Goal: Obtain resource: Download file/media

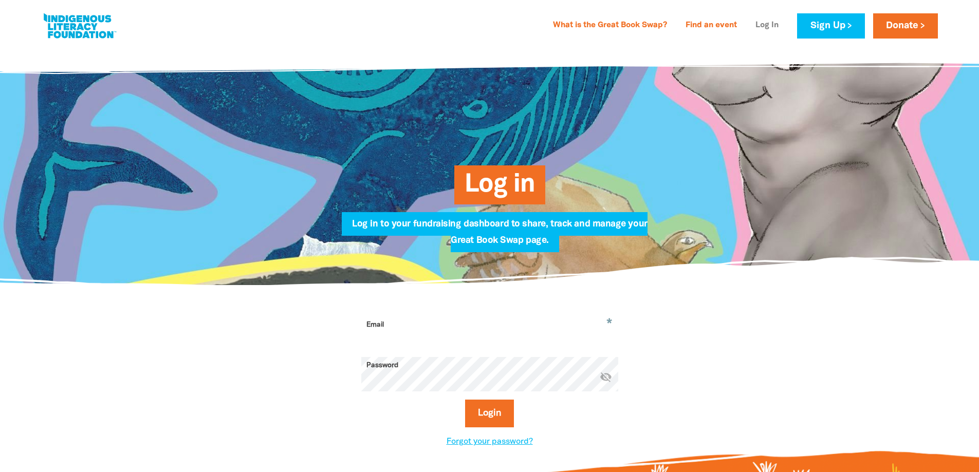
type input "[EMAIL_ADDRESS][DOMAIN_NAME]"
click at [759, 22] on link "Log In" at bounding box center [766, 25] width 35 height 16
click at [479, 408] on button "Login" at bounding box center [489, 414] width 49 height 28
select select "AU"
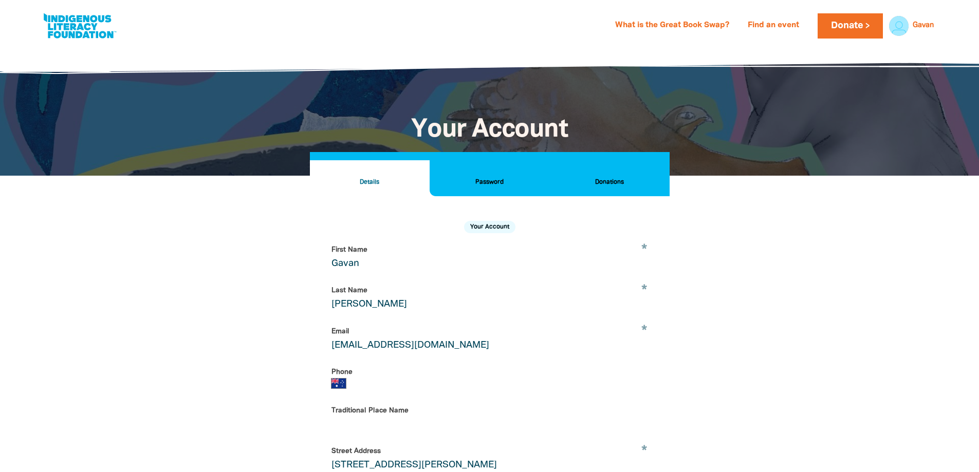
click at [485, 182] on h2 "Password" at bounding box center [489, 182] width 103 height 11
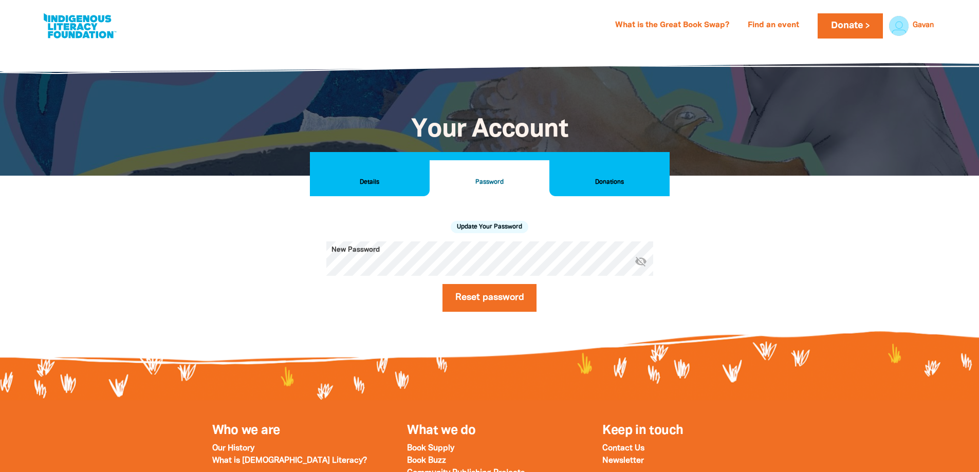
click at [594, 178] on h2 "Donations" at bounding box center [608, 182] width 103 height 11
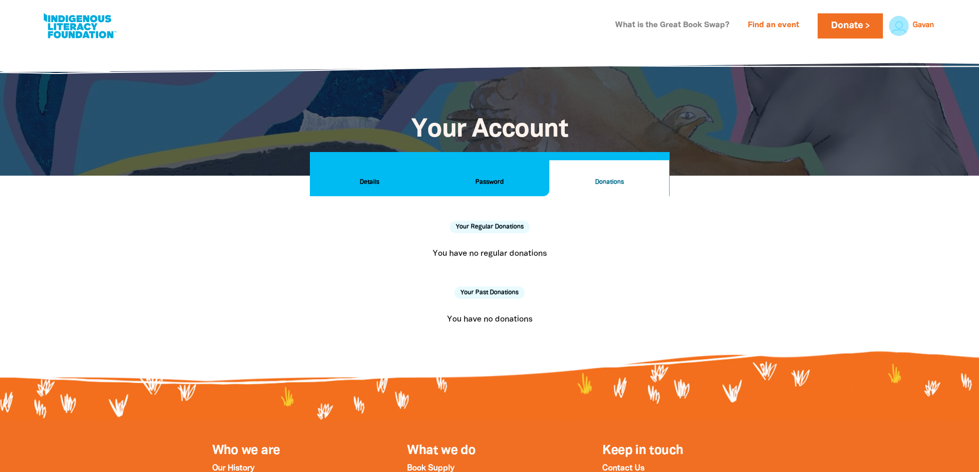
click at [690, 24] on link "What is the Great Book Swap?" at bounding box center [672, 25] width 126 height 16
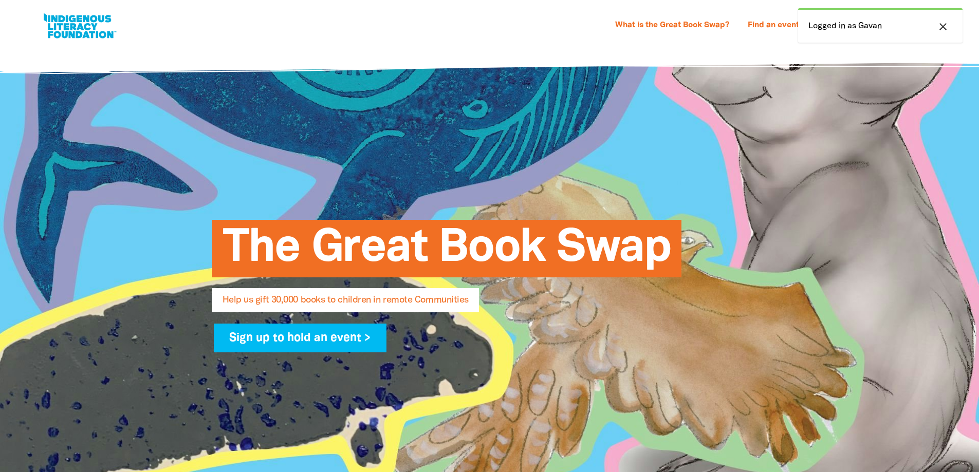
select select "AU"
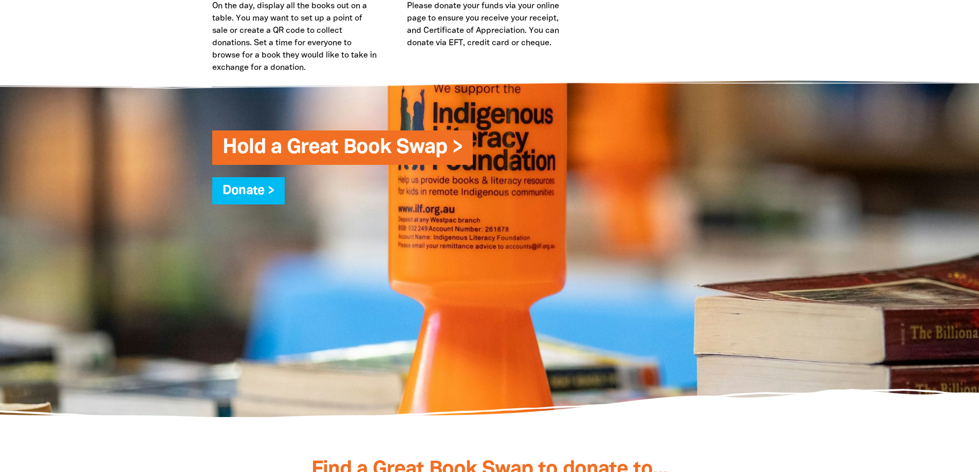
scroll to position [2499, 0]
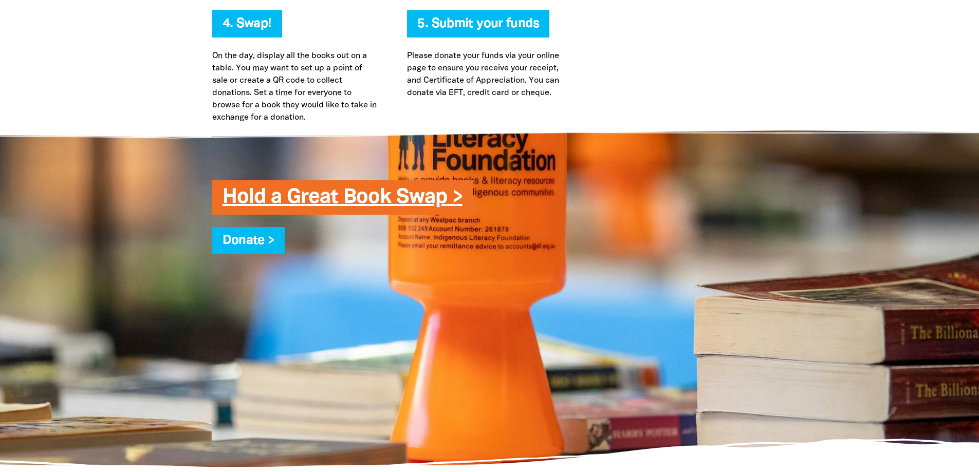
click at [444, 201] on link "Hold a Great Book Swap >" at bounding box center [342, 197] width 240 height 19
click at [400, 196] on link "Hold a Great Book Swap >" at bounding box center [342, 197] width 240 height 19
click at [456, 195] on link "Hold a Great Book Swap >" at bounding box center [342, 197] width 240 height 19
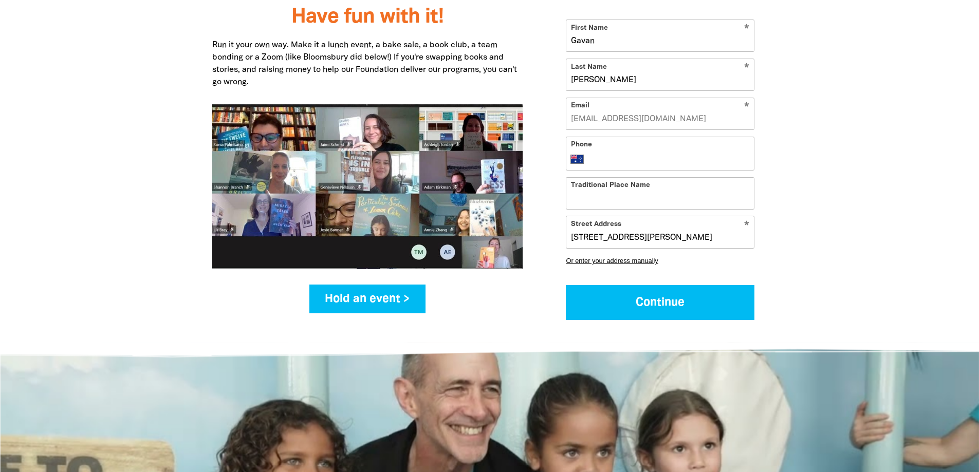
scroll to position [1266, 0]
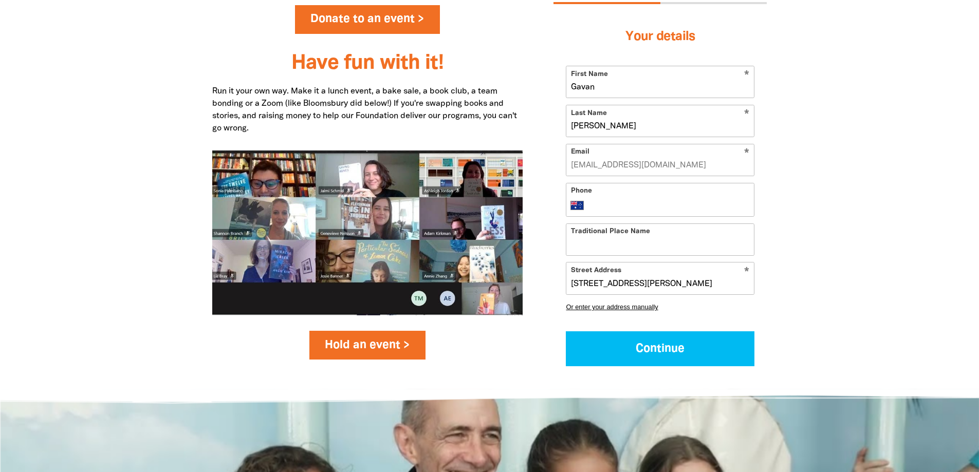
click at [366, 339] on link "Hold an event >" at bounding box center [367, 345] width 117 height 29
select select "AU"
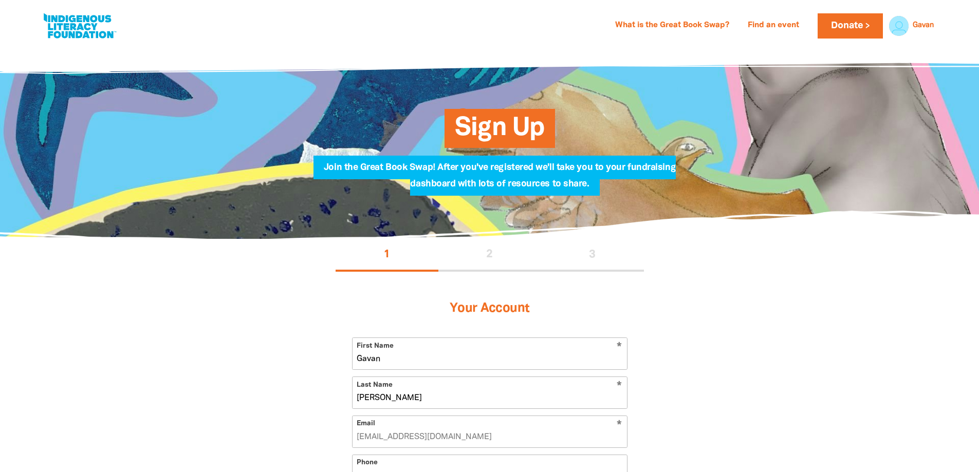
click at [67, 22] on link at bounding box center [79, 25] width 77 height 31
select select "AU"
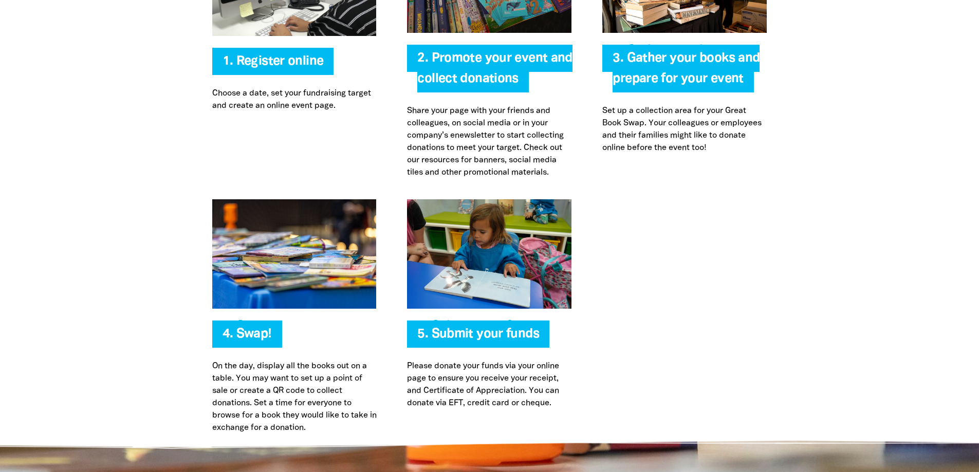
scroll to position [2209, 0]
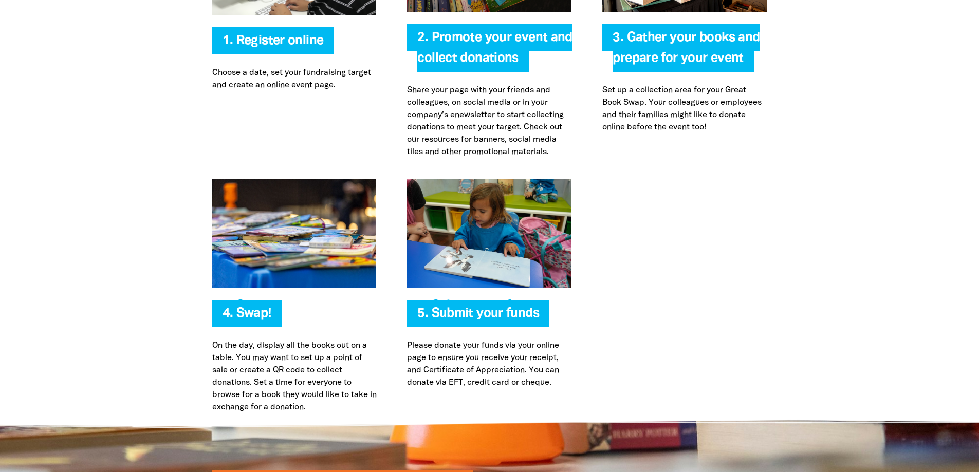
click at [480, 38] on span "2. Promote your event and collect donations" at bounding box center [494, 52] width 155 height 40
click at [714, 58] on span "3. Gather your books and prepare for your event" at bounding box center [685, 52] width 147 height 40
click at [251, 310] on span "4. Swap!" at bounding box center [246, 318] width 49 height 20
click at [464, 305] on h4 "5. Submit your funds" at bounding box center [499, 314] width 164 height 21
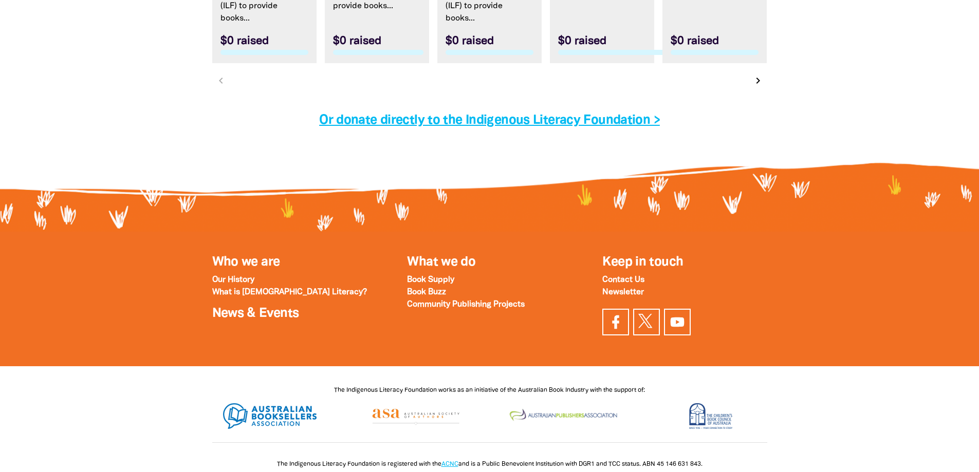
scroll to position [3426, 0]
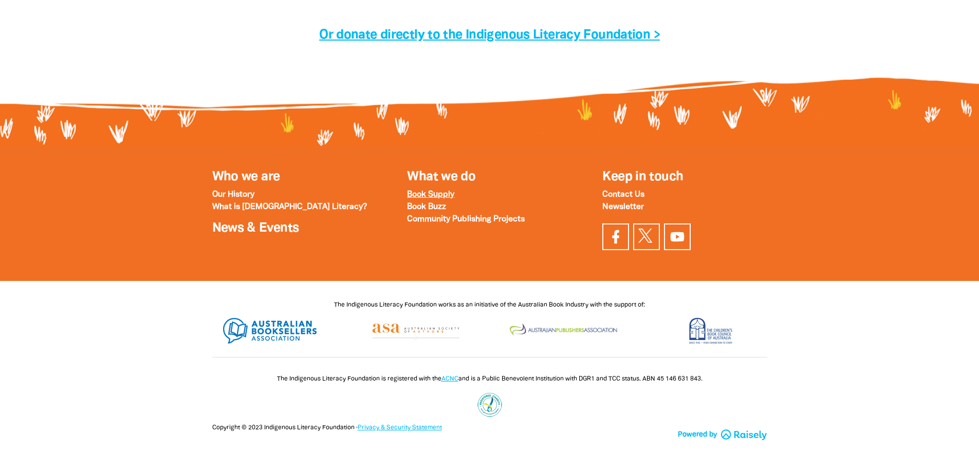
click at [439, 191] on strong "Book Supply" at bounding box center [430, 194] width 47 height 7
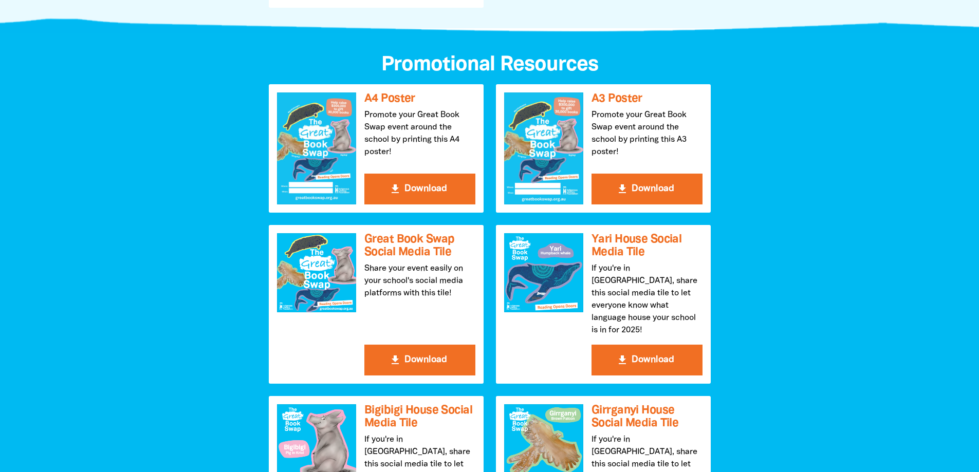
scroll to position [1079, 0]
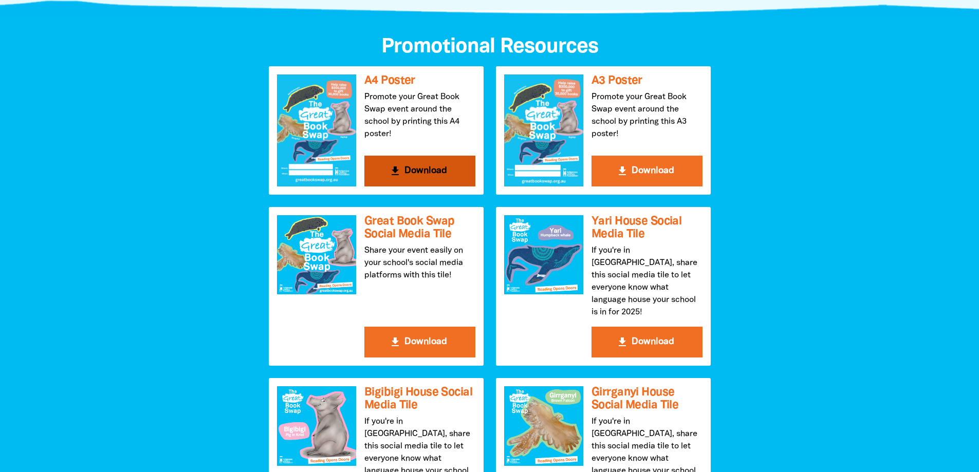
click at [439, 174] on button "get_app Download" at bounding box center [419, 171] width 111 height 31
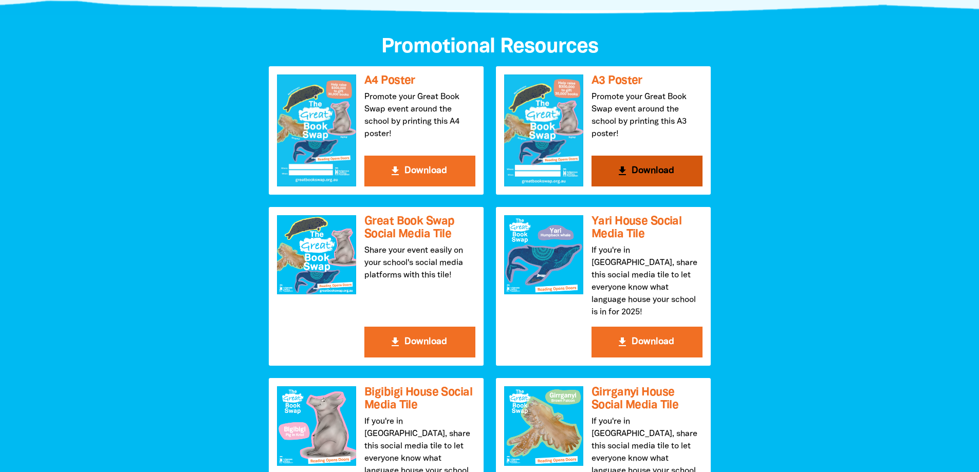
click at [668, 173] on button "get_app Download" at bounding box center [646, 171] width 111 height 31
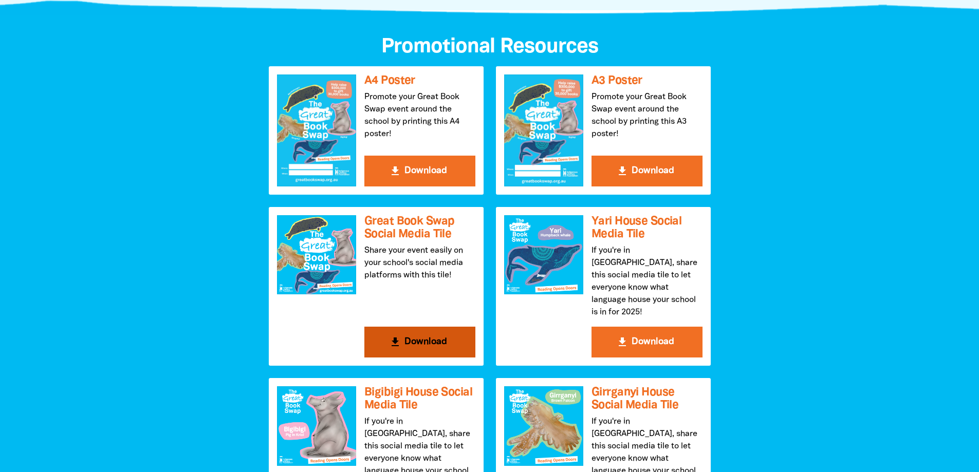
click at [435, 328] on button "get_app Download" at bounding box center [419, 342] width 111 height 31
click at [410, 327] on button "get_app Download" at bounding box center [419, 342] width 111 height 31
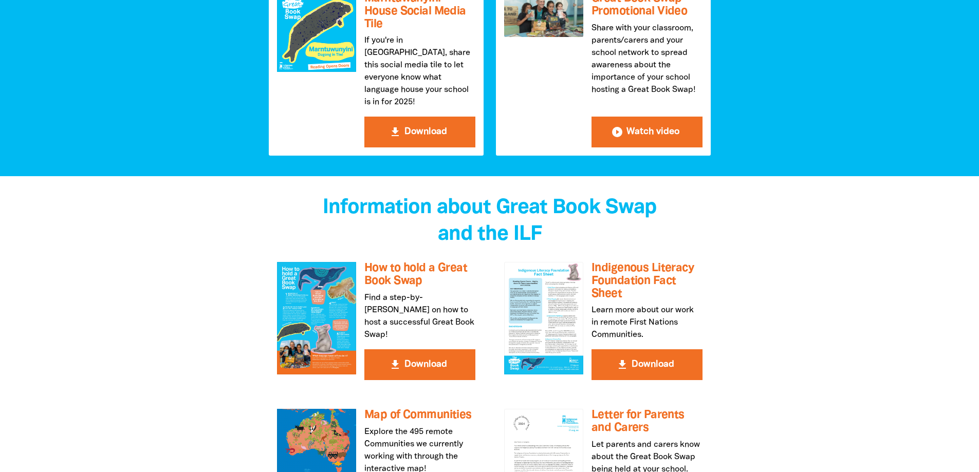
scroll to position [1695, 0]
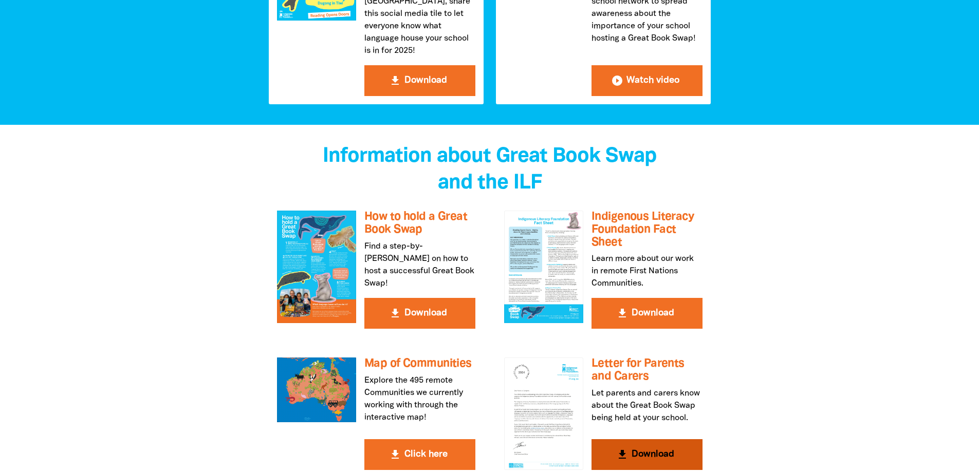
click at [539, 366] on div at bounding box center [543, 414] width 79 height 112
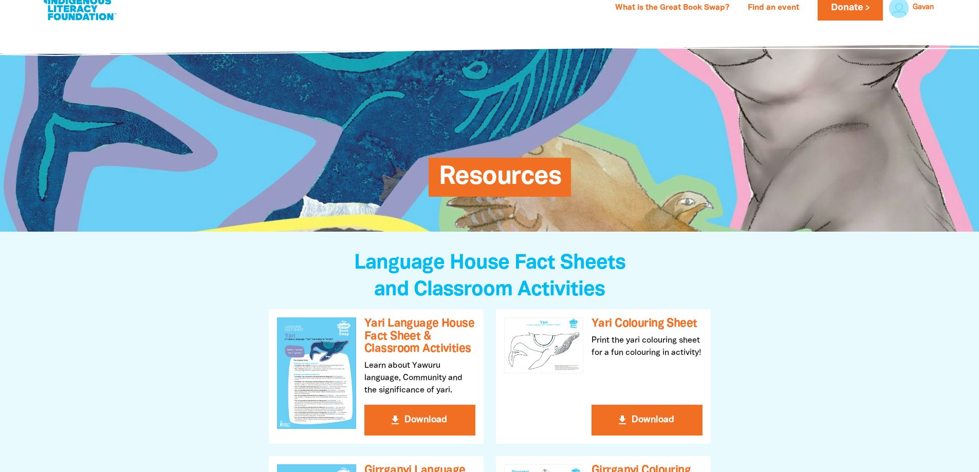
scroll to position [0, 0]
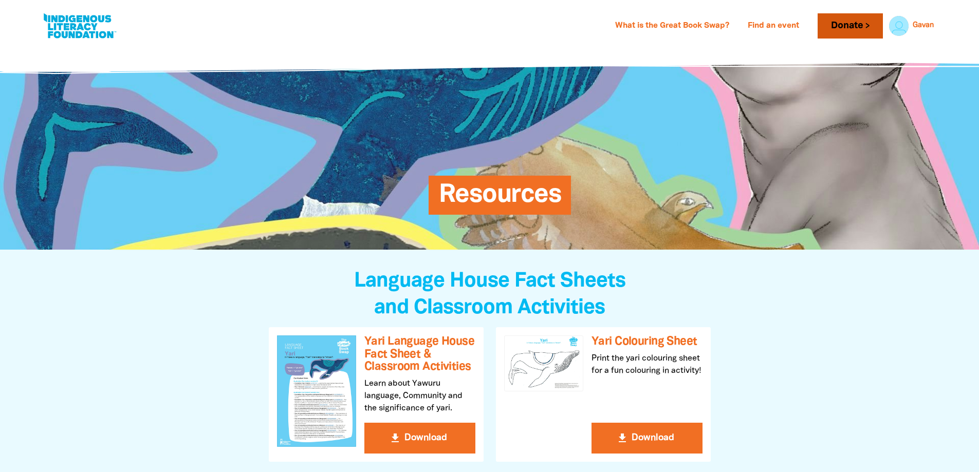
click at [851, 23] on link "Donate" at bounding box center [849, 25] width 65 height 25
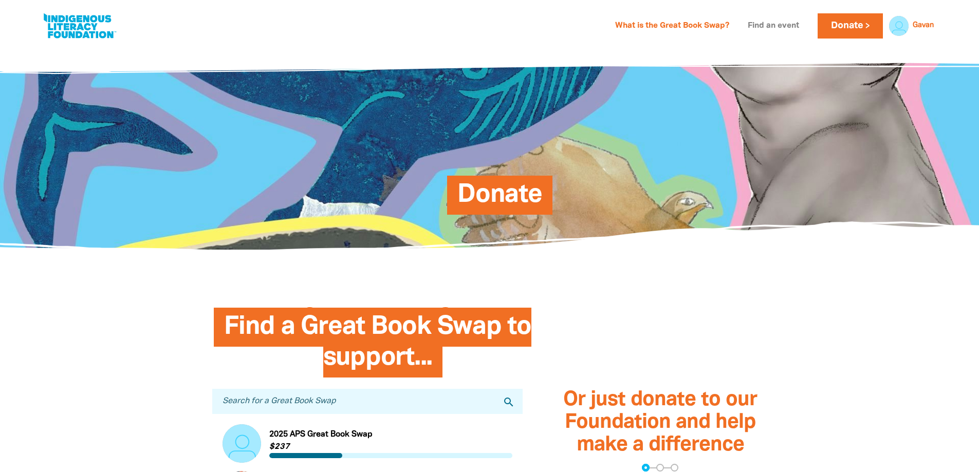
click at [759, 24] on link "Find an event" at bounding box center [773, 26] width 64 height 16
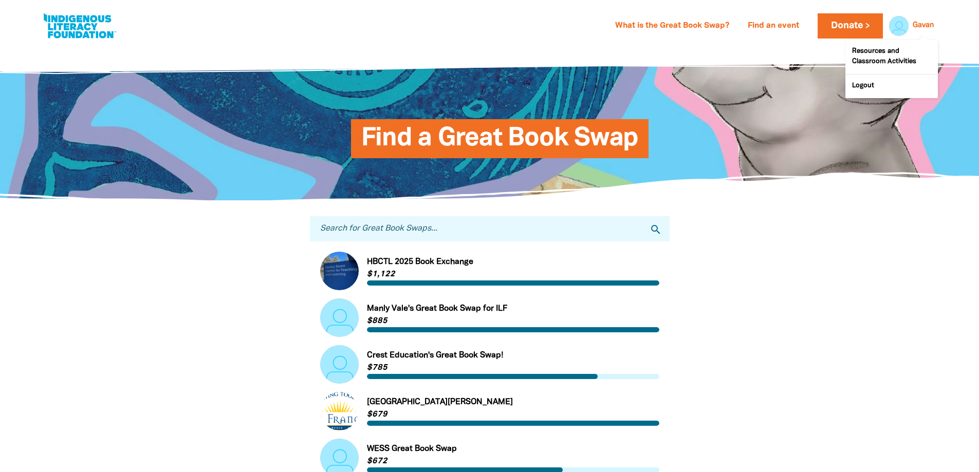
click at [923, 29] on link "Gavan" at bounding box center [922, 25] width 21 height 7
click at [870, 59] on link "Resources and Classroom Activities" at bounding box center [891, 57] width 92 height 34
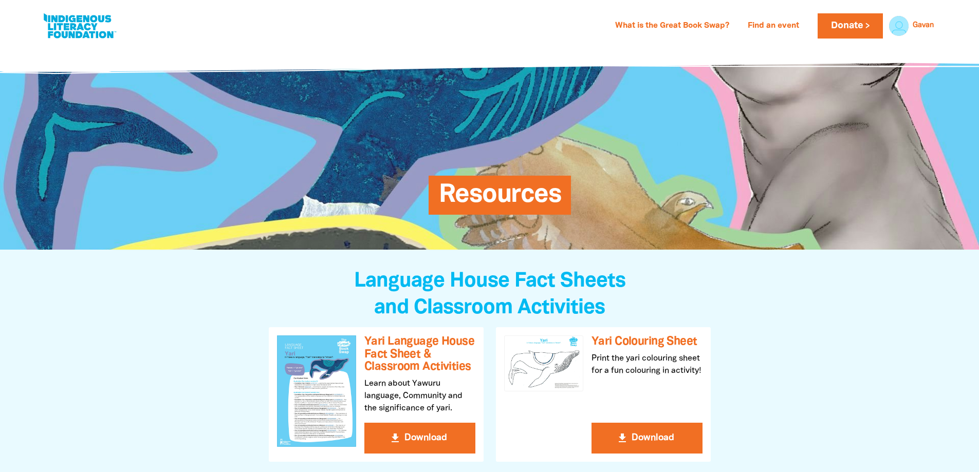
click at [84, 19] on link at bounding box center [79, 25] width 77 height 31
select select "primary-school"
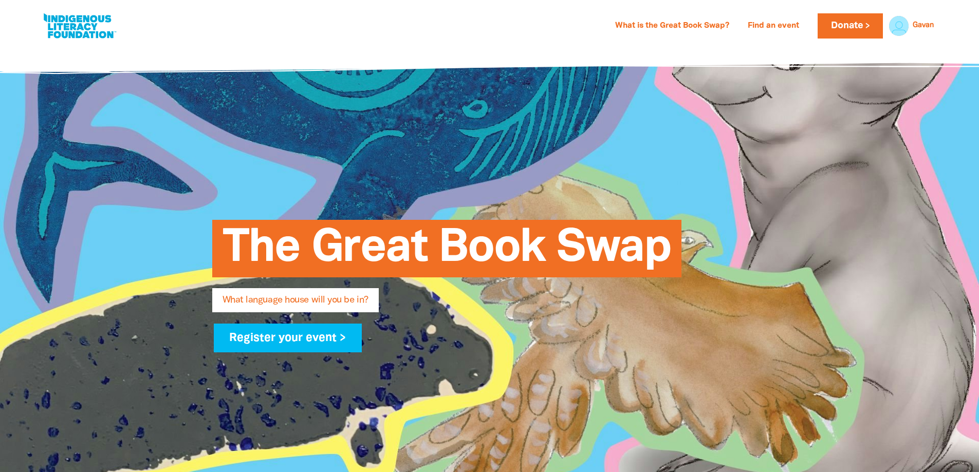
click at [341, 300] on span "What language house will you be in?" at bounding box center [295, 304] width 146 height 16
click at [847, 30] on link "Donate" at bounding box center [849, 25] width 65 height 25
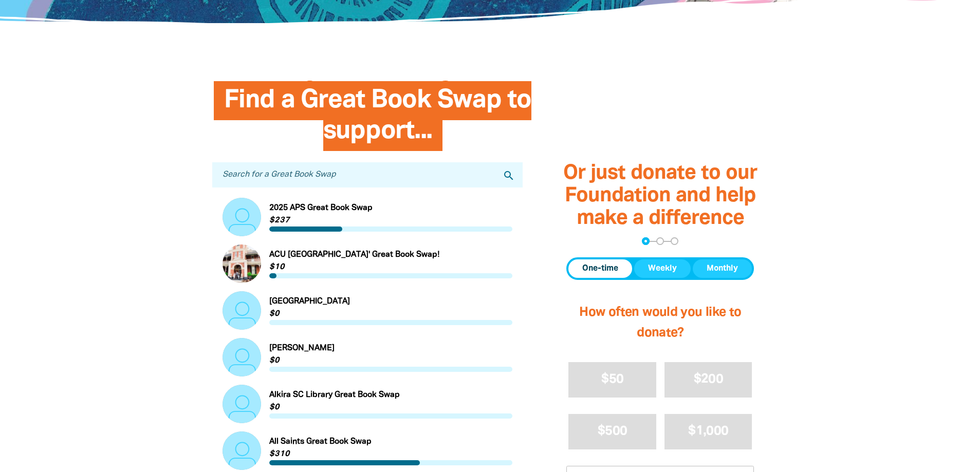
scroll to position [462, 0]
